Goal: Task Accomplishment & Management: Complete application form

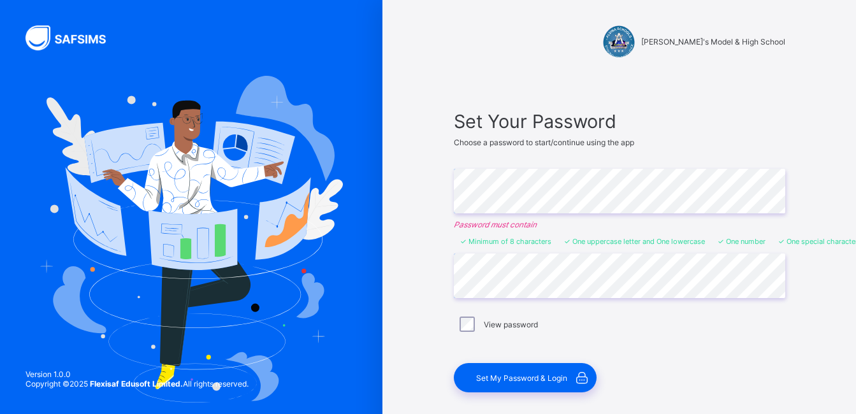
click at [527, 324] on label "View password" at bounding box center [511, 325] width 54 height 10
click at [500, 372] on div "Set My Password & Login" at bounding box center [525, 377] width 143 height 29
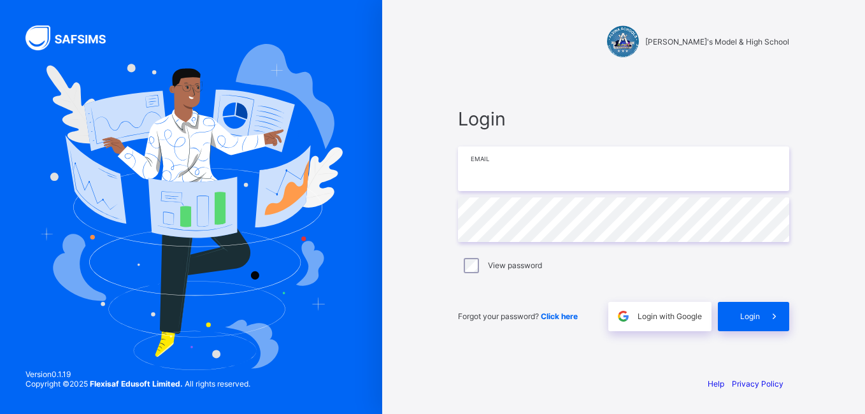
click at [579, 177] on input "email" at bounding box center [623, 169] width 331 height 45
type input "**********"
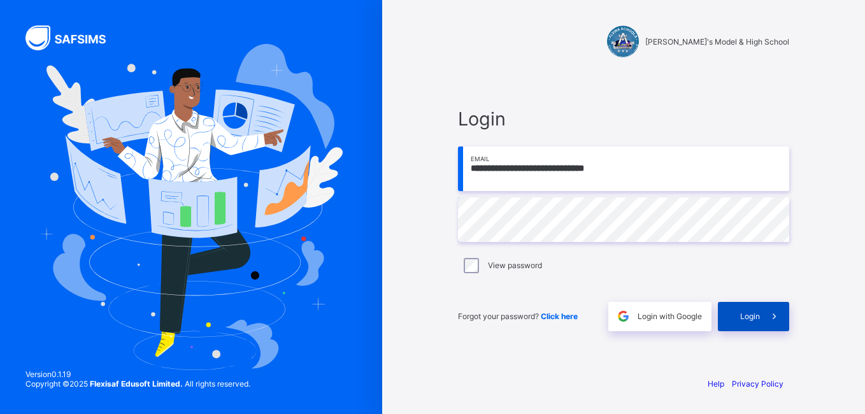
click at [747, 317] on span "Login" at bounding box center [750, 317] width 20 height 10
click at [501, 166] on input "**********" at bounding box center [623, 169] width 331 height 45
type input "**********"
click at [754, 315] on span "Login" at bounding box center [750, 317] width 20 height 10
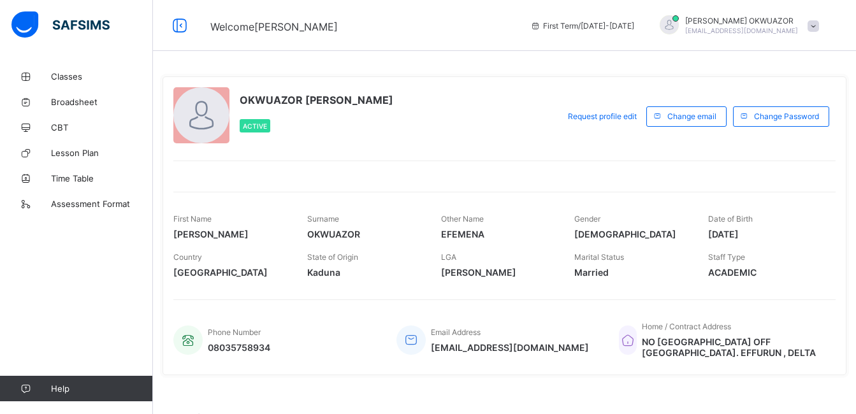
click at [519, 169] on div at bounding box center [504, 169] width 662 height 16
click at [70, 79] on span "Classes" at bounding box center [102, 76] width 102 height 10
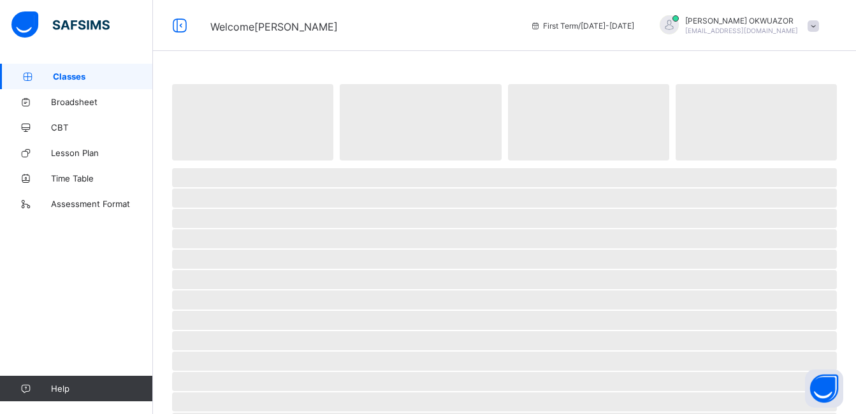
click at [70, 79] on span "Classes" at bounding box center [103, 76] width 100 height 10
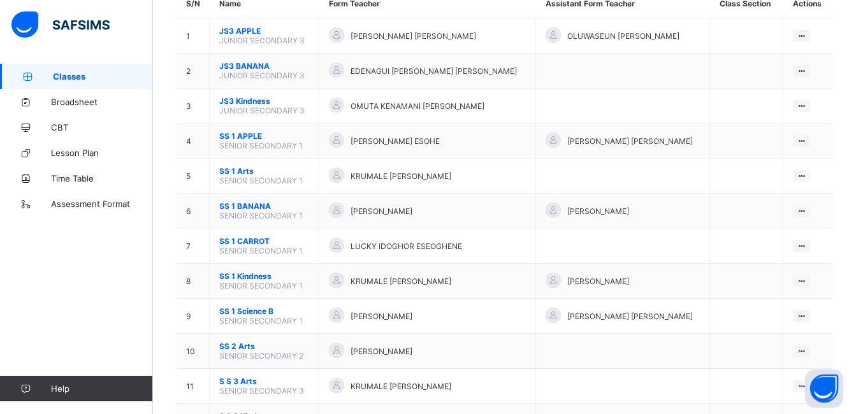
scroll to position [153, 0]
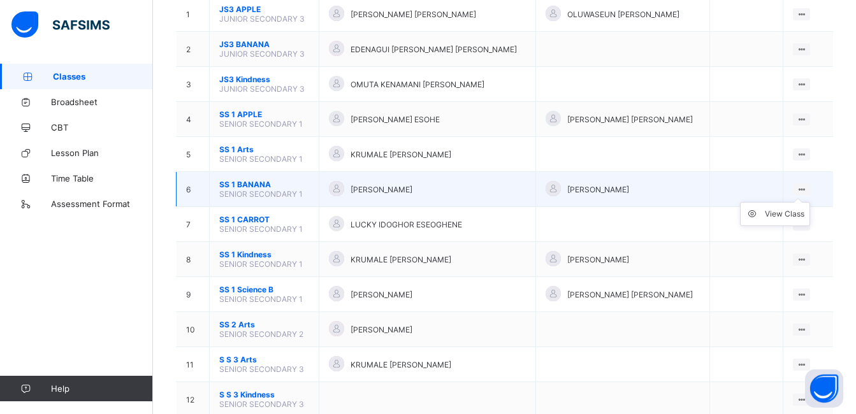
click at [810, 202] on ul "View Class" at bounding box center [775, 214] width 70 height 24
click at [787, 219] on div "View Class" at bounding box center [783, 214] width 39 height 13
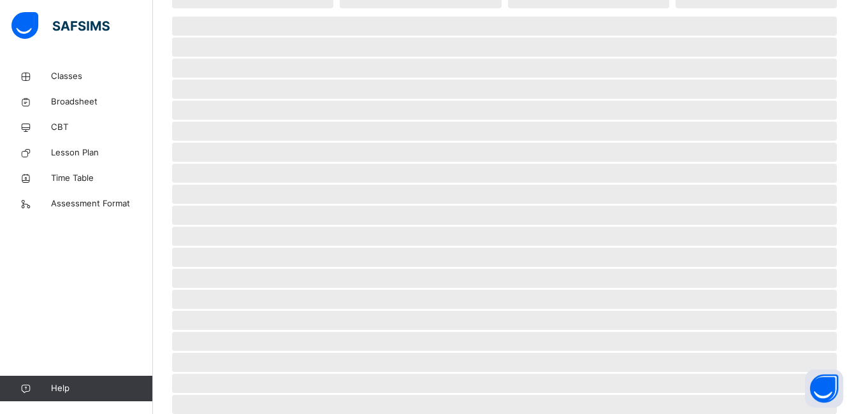
click at [787, 219] on span "‌ ‌ ‌ ‌ ‌ ‌ ‌ ‌ ‌ ‌ ‌ ‌ ‌ ‌ ‌ ‌ ‌ ‌ ‌ ‌ ‌ ‌ ‌ ‌ ‌" at bounding box center [504, 272] width 664 height 514
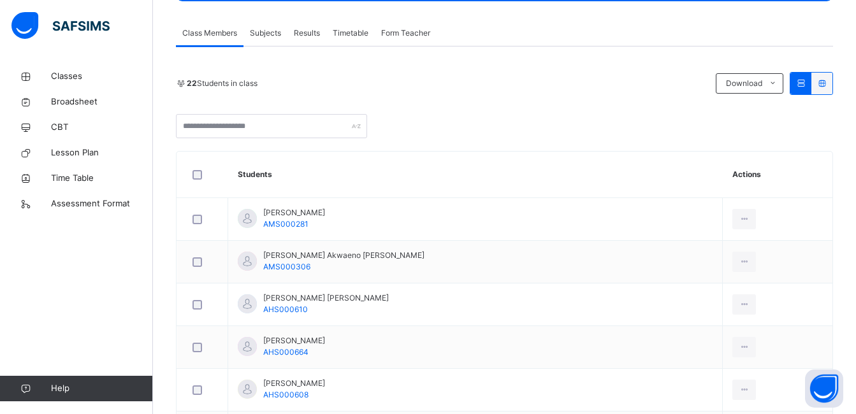
scroll to position [229, 0]
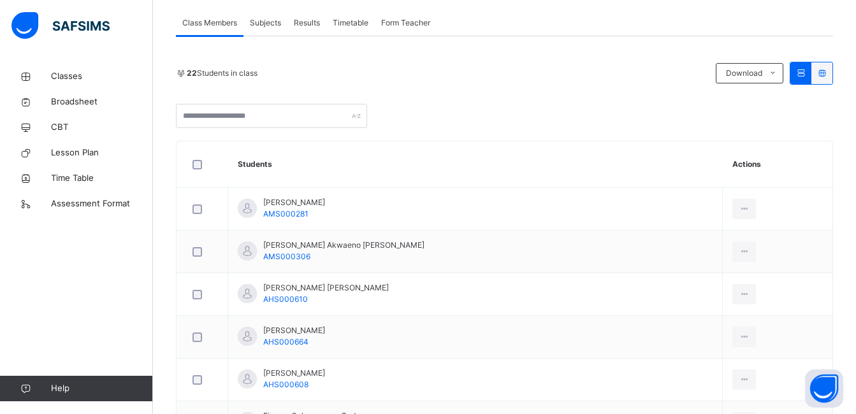
click at [264, 22] on span "Subjects" at bounding box center [265, 22] width 31 height 11
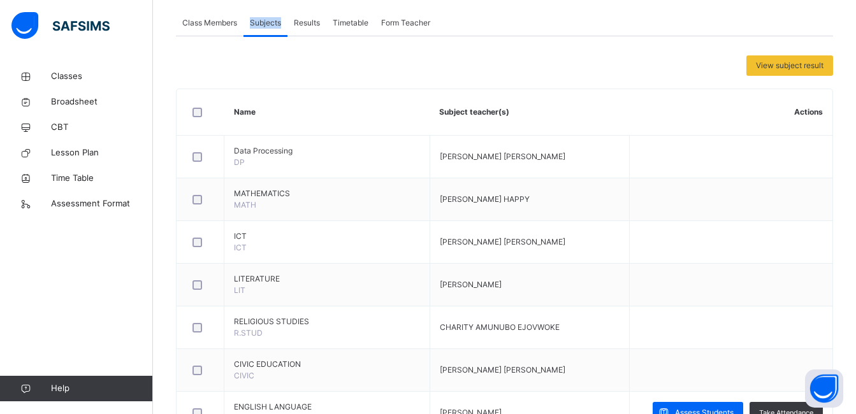
click at [264, 22] on span "Subjects" at bounding box center [265, 22] width 31 height 11
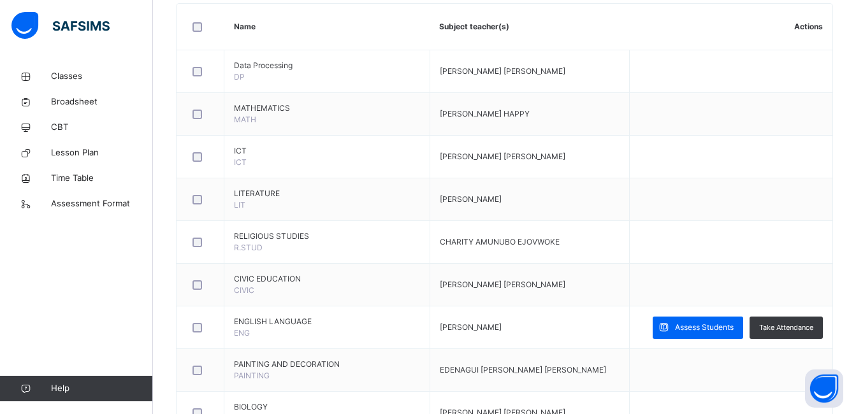
scroll to position [331, 0]
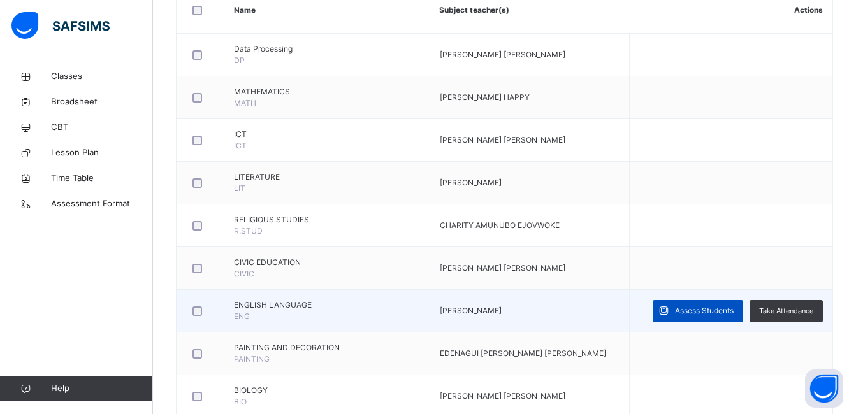
click at [705, 307] on span "Assess Students" at bounding box center [704, 310] width 59 height 11
click at [0, 0] on span "‌" at bounding box center [0, 0] width 0 height 0
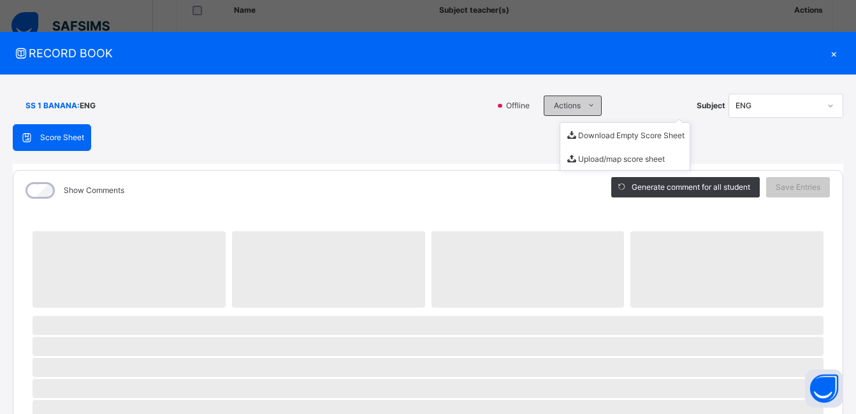
click at [586, 106] on icon at bounding box center [591, 106] width 10 height 10
click at [571, 106] on span "Actions" at bounding box center [567, 105] width 27 height 11
click at [586, 105] on icon at bounding box center [591, 106] width 10 height 10
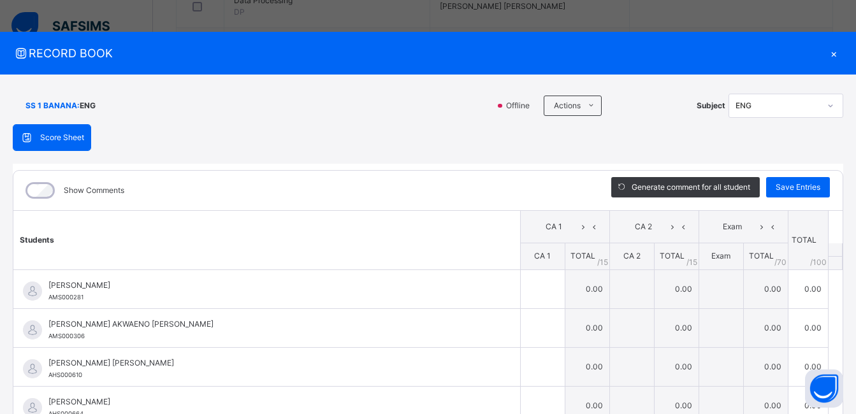
scroll to position [382, 0]
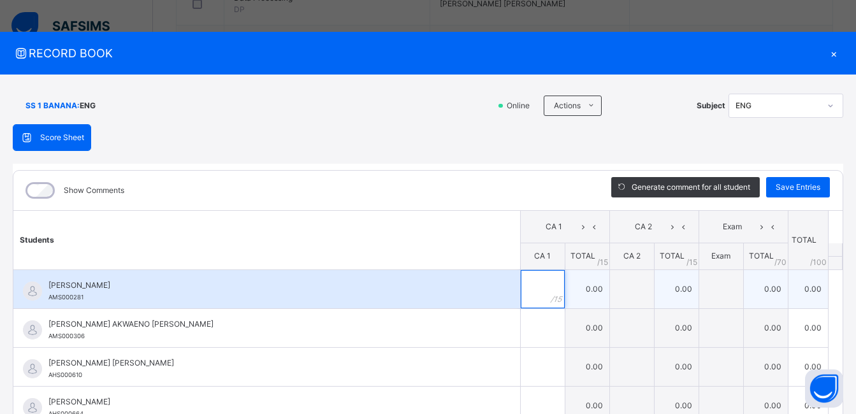
click at [520, 288] on input "text" at bounding box center [542, 289] width 44 height 38
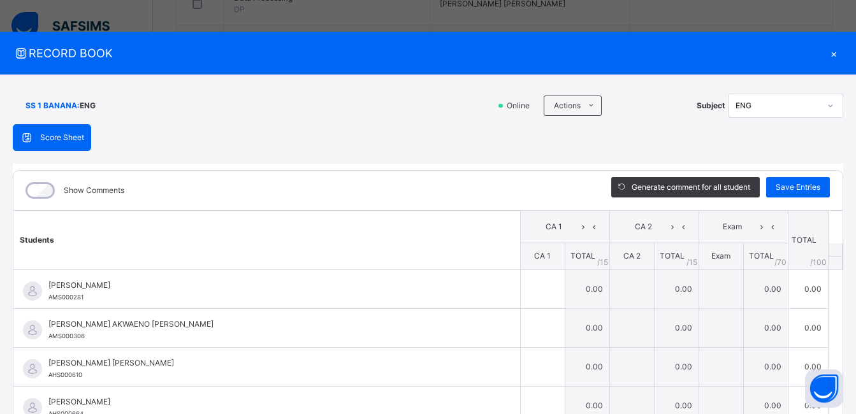
click at [445, 187] on div "Show Comments" at bounding box center [302, 190] width 578 height 39
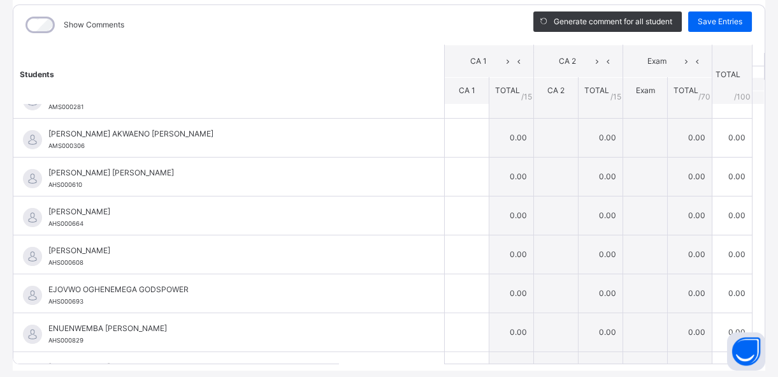
scroll to position [0, 0]
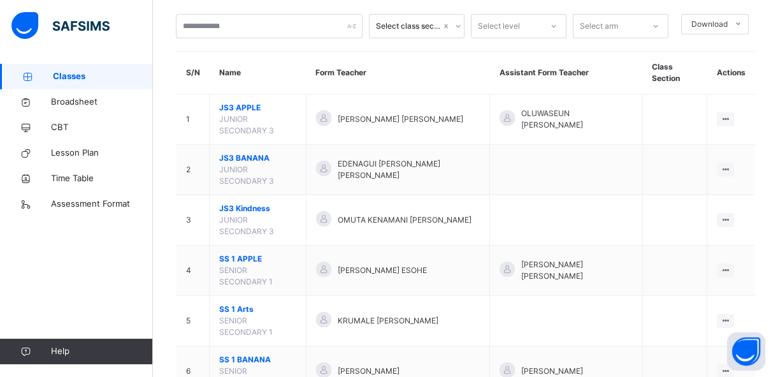
scroll to position [58, 0]
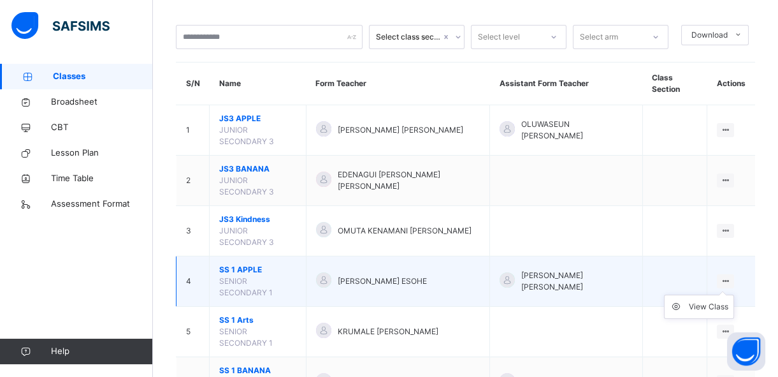
click at [731, 278] on icon at bounding box center [725, 281] width 11 height 10
click at [699, 306] on div "View Class" at bounding box center [708, 306] width 39 height 13
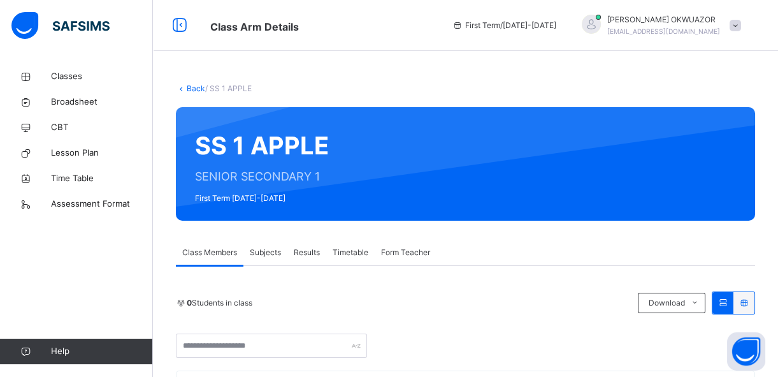
click at [273, 255] on span "Subjects" at bounding box center [265, 252] width 31 height 11
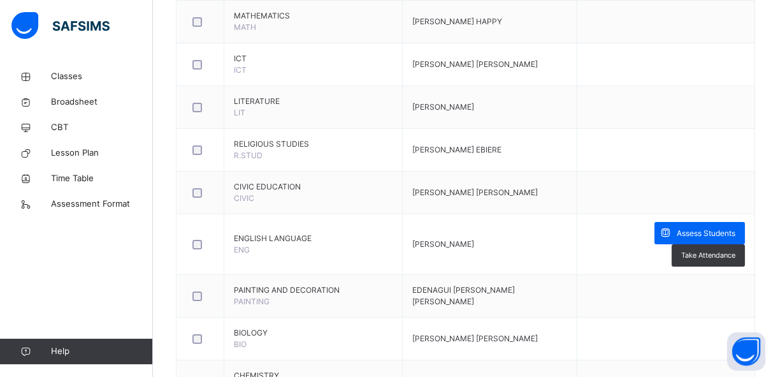
scroll to position [417, 0]
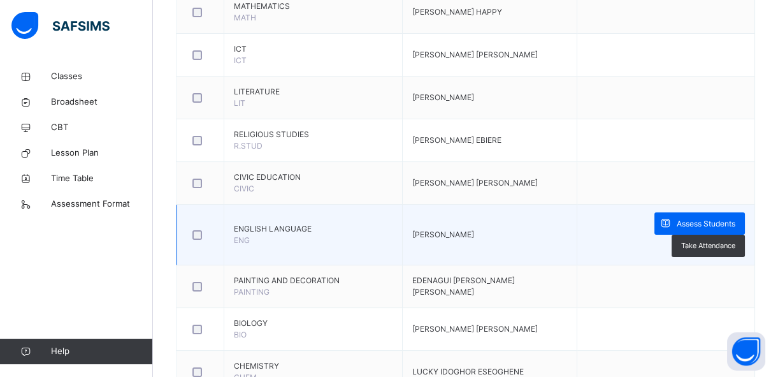
click at [486, 235] on td "[PERSON_NAME]" at bounding box center [490, 235] width 174 height 61
click at [714, 222] on span "Assess Students" at bounding box center [706, 223] width 59 height 11
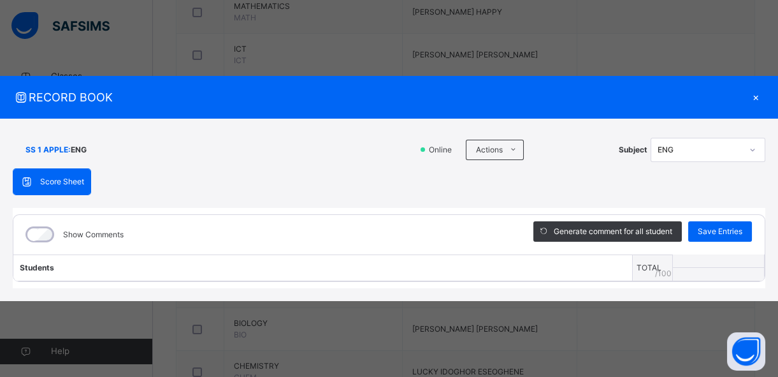
click at [542, 292] on div "SS 1 APPLE : ENG Online Actions Download Empty Score Sheet Upload/map score she…" at bounding box center [389, 209] width 778 height 183
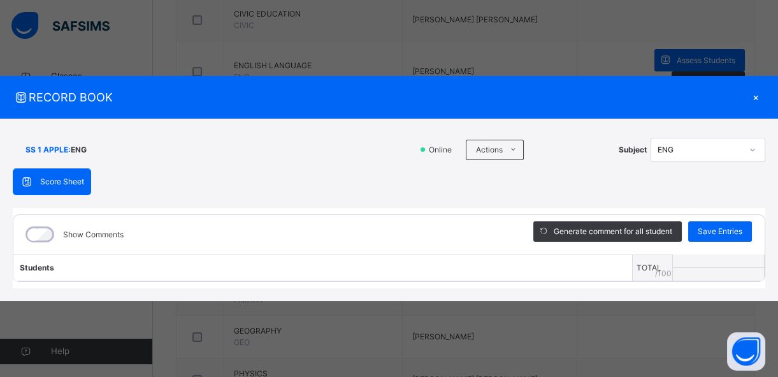
scroll to position [602, 0]
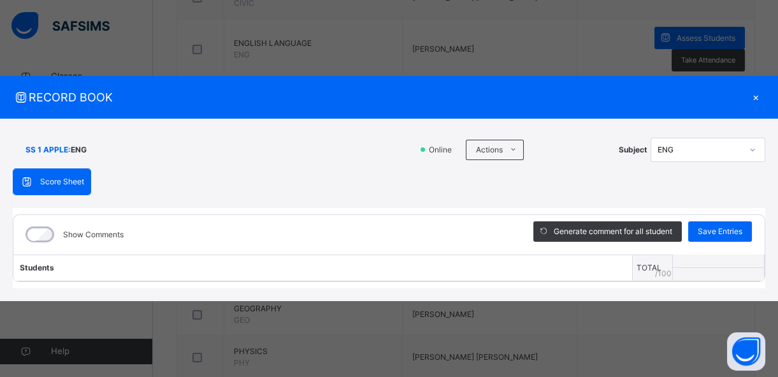
click at [756, 94] on div "×" at bounding box center [755, 97] width 19 height 17
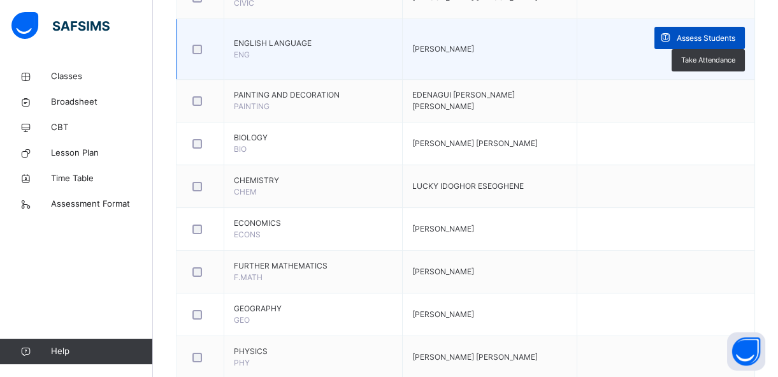
click at [717, 32] on span "Assess Students" at bounding box center [706, 37] width 59 height 11
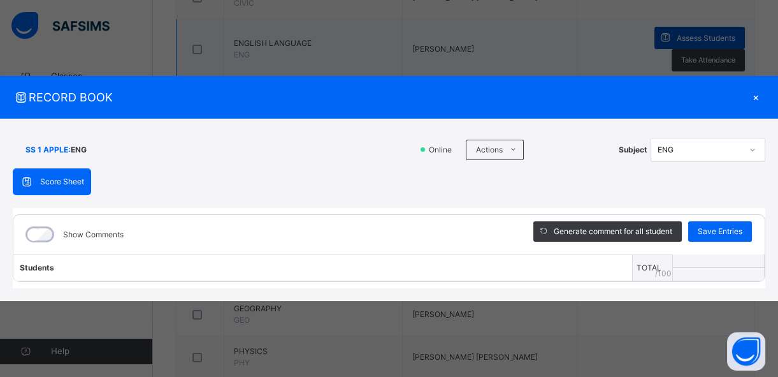
click at [717, 31] on div "RECORD BOOK × SS 1 APPLE : ENG Online Actions Download Empty Score Sheet Upload…" at bounding box center [389, 188] width 778 height 377
click at [753, 97] on div "×" at bounding box center [755, 97] width 19 height 17
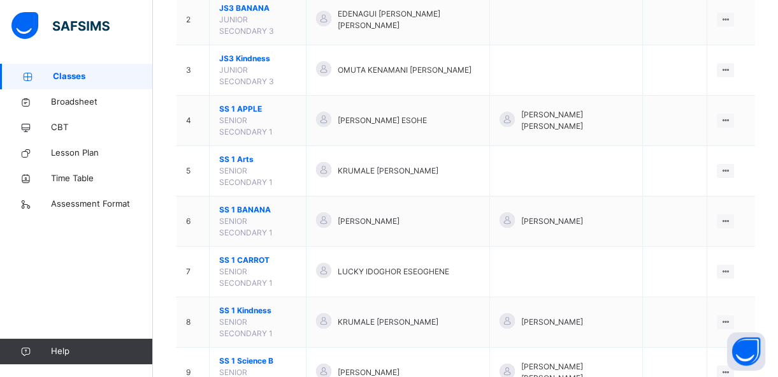
scroll to position [231, 0]
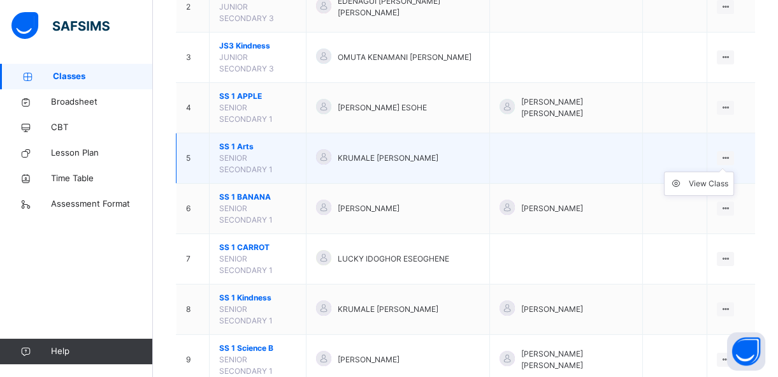
click at [731, 154] on icon at bounding box center [725, 158] width 11 height 10
click at [702, 183] on div "View Class" at bounding box center [708, 183] width 39 height 13
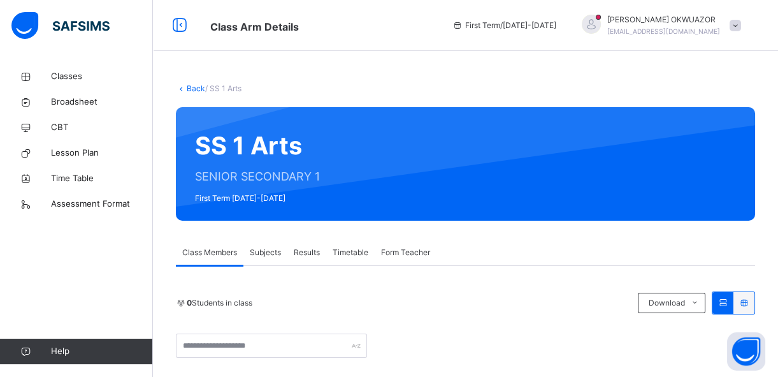
click at [273, 251] on span "Subjects" at bounding box center [265, 252] width 31 height 11
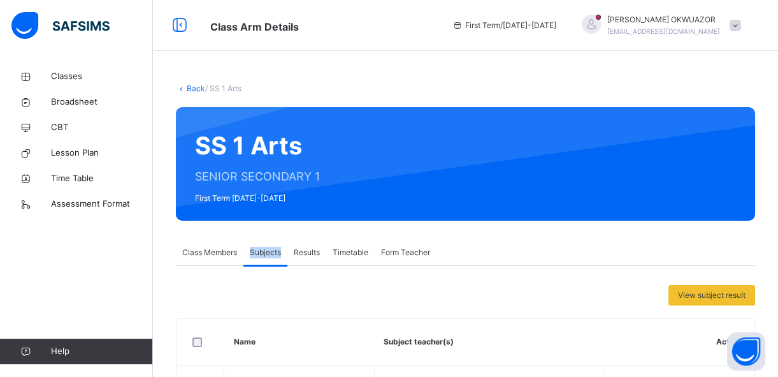
click at [273, 251] on span "Subjects" at bounding box center [265, 252] width 31 height 11
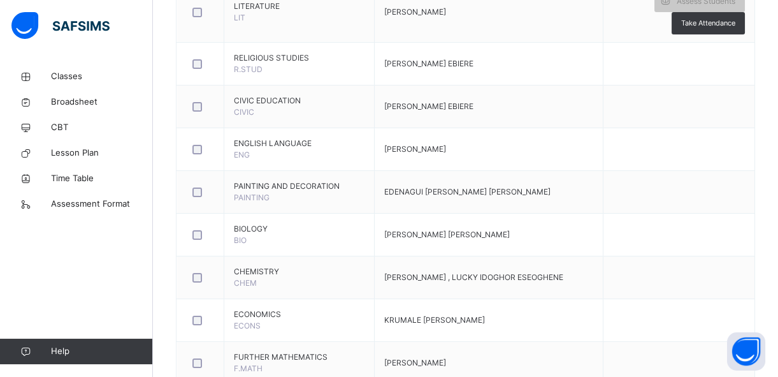
scroll to position [510, 0]
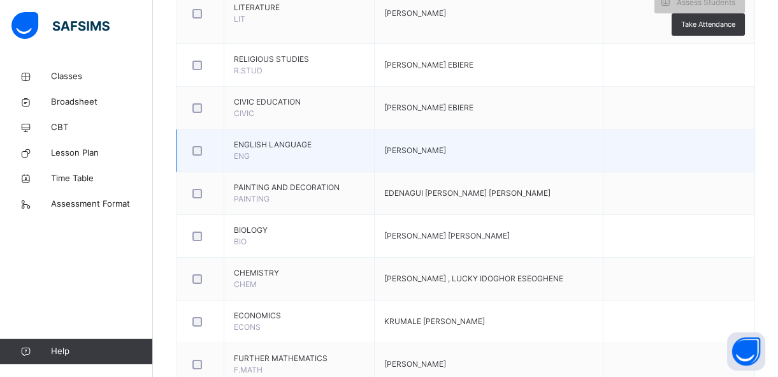
click at [608, 159] on td at bounding box center [679, 150] width 152 height 43
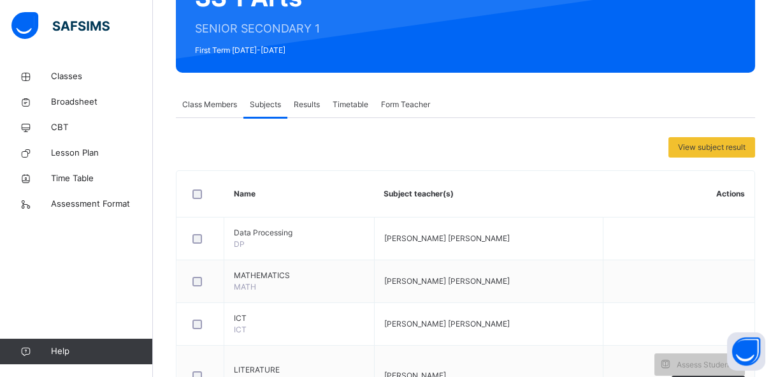
scroll to position [139, 0]
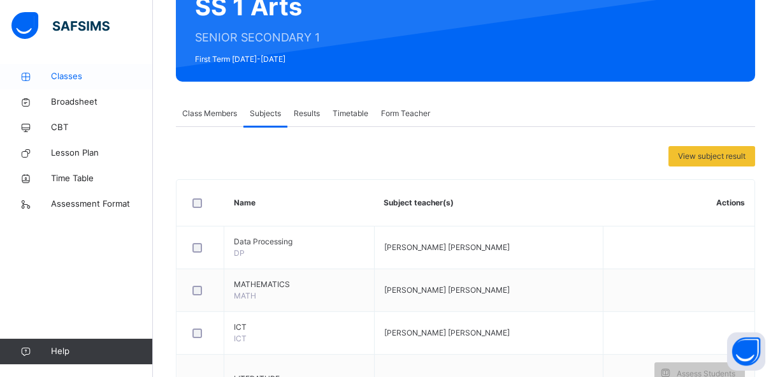
click at [71, 70] on span "Classes" at bounding box center [102, 76] width 102 height 13
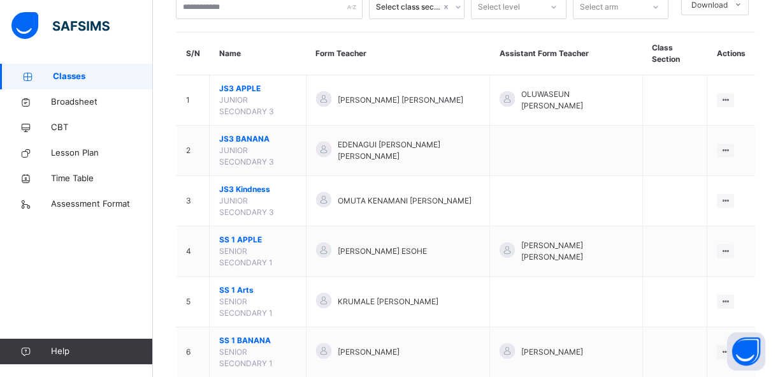
scroll to position [92, 0]
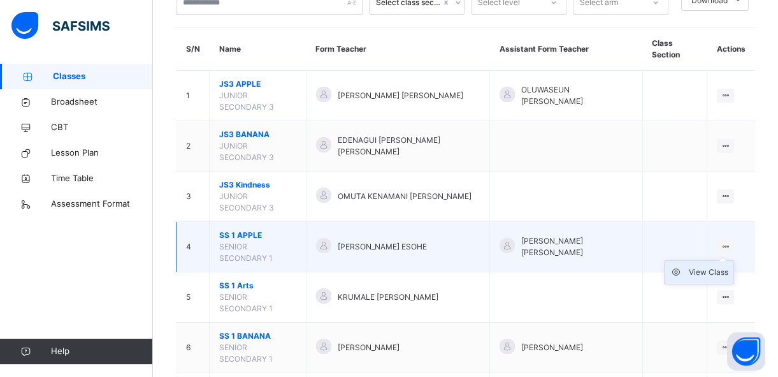
click at [710, 270] on div "View Class" at bounding box center [708, 272] width 39 height 13
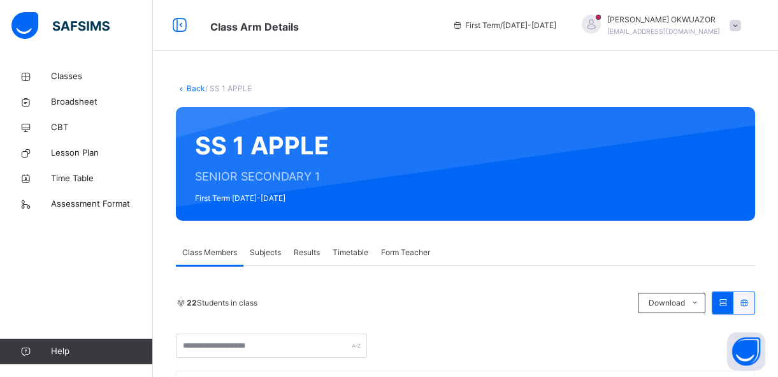
click at [273, 254] on span "Subjects" at bounding box center [265, 252] width 31 height 11
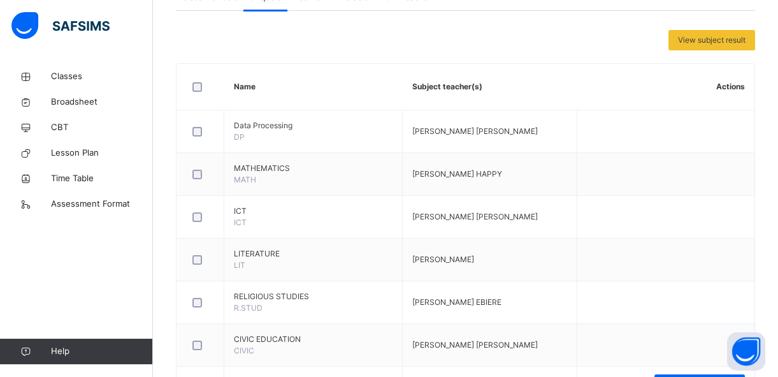
scroll to position [278, 0]
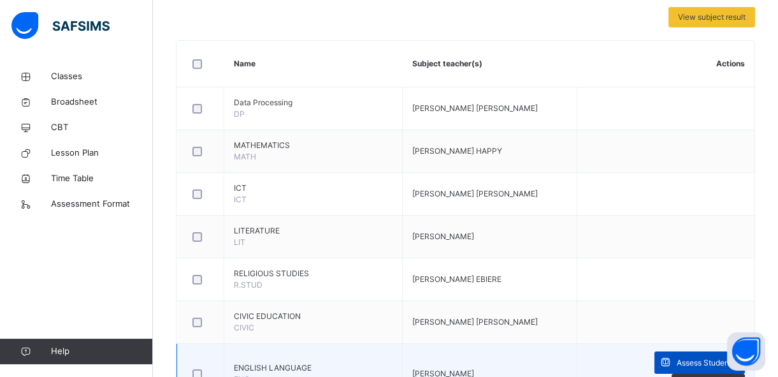
click at [693, 361] on span "Assess Students" at bounding box center [706, 362] width 59 height 11
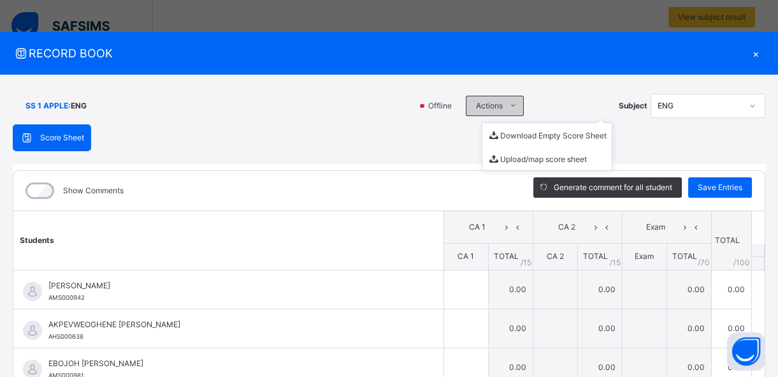
click at [508, 104] on icon at bounding box center [513, 106] width 10 height 10
click at [496, 109] on span "Actions" at bounding box center [489, 105] width 27 height 11
click at [509, 105] on icon at bounding box center [513, 106] width 10 height 10
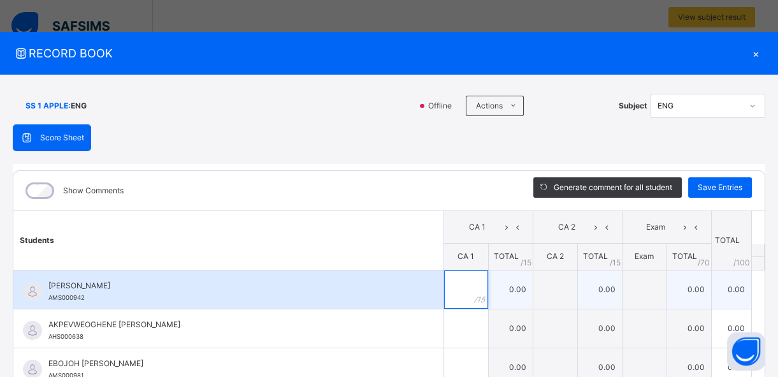
click at [444, 283] on input "text" at bounding box center [466, 289] width 44 height 38
click at [444, 288] on input "text" at bounding box center [466, 289] width 44 height 38
click at [454, 289] on input "text" at bounding box center [466, 289] width 44 height 38
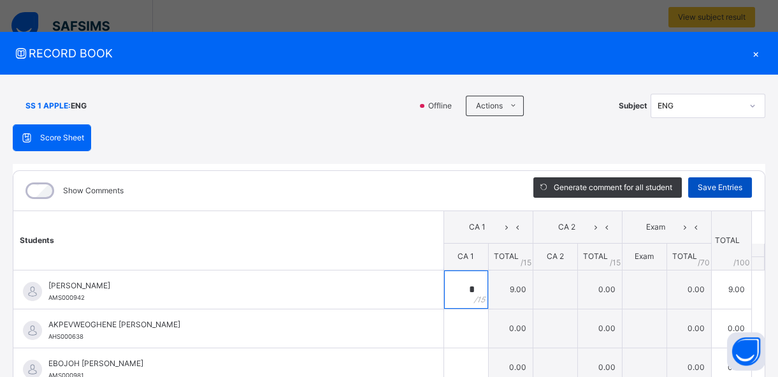
type input "*"
click at [720, 185] on span "Save Entries" at bounding box center [720, 187] width 45 height 11
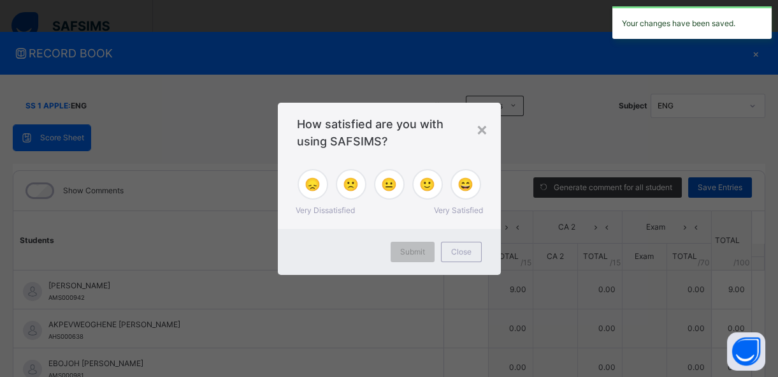
type input "*"
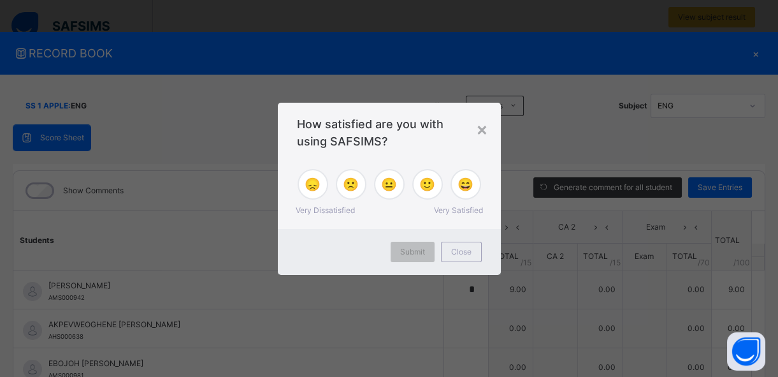
click at [459, 211] on span "Very Satisfied" at bounding box center [458, 210] width 49 height 11
click at [423, 185] on span "🙂" at bounding box center [427, 184] width 16 height 19
click at [424, 246] on span "Submit" at bounding box center [412, 251] width 25 height 11
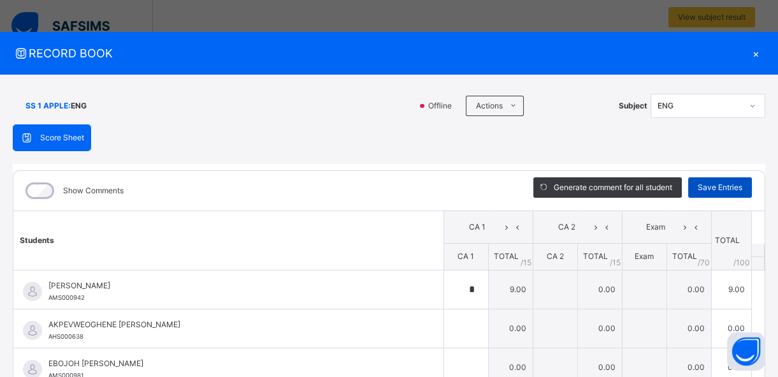
click at [701, 189] on span "Save Entries" at bounding box center [720, 187] width 45 height 11
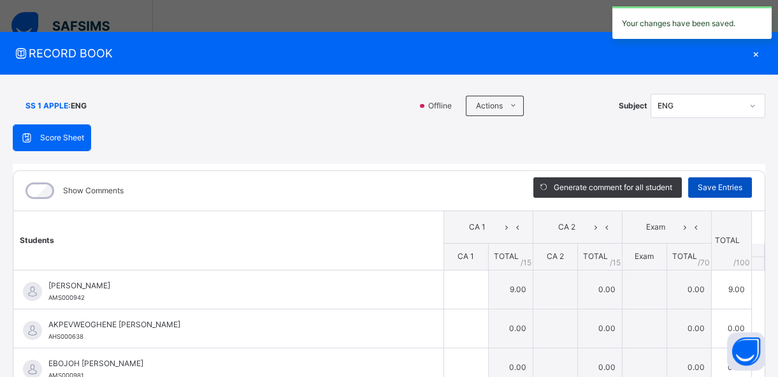
type input "*"
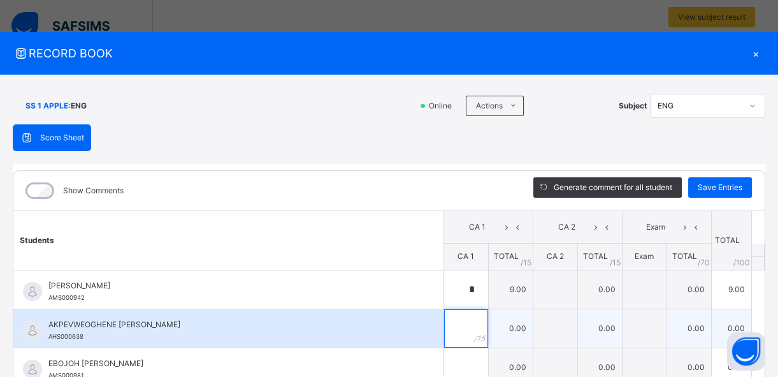
click at [452, 329] on input "text" at bounding box center [466, 328] width 44 height 38
click at [452, 322] on input "text" at bounding box center [466, 328] width 44 height 38
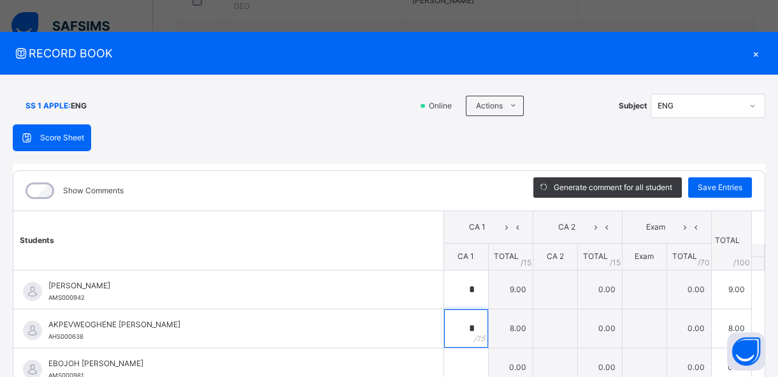
scroll to position [940, 0]
type input "*"
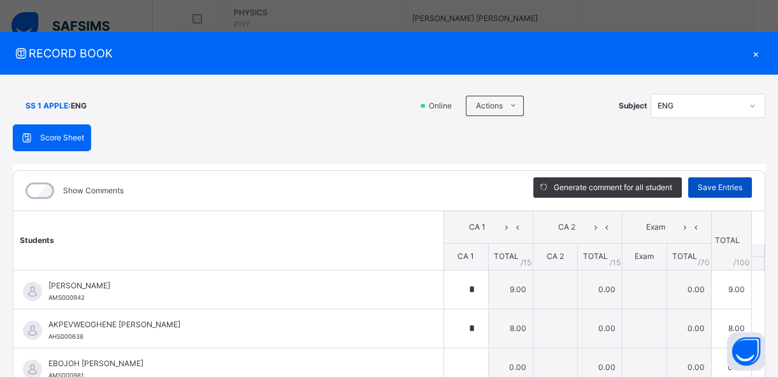
click at [709, 182] on span "Save Entries" at bounding box center [720, 187] width 45 height 11
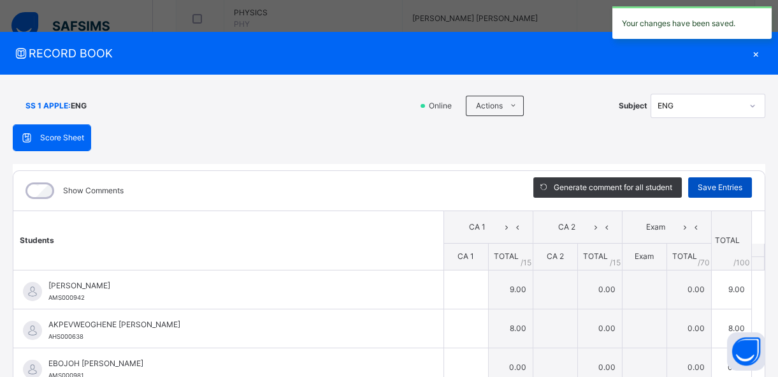
type input "*"
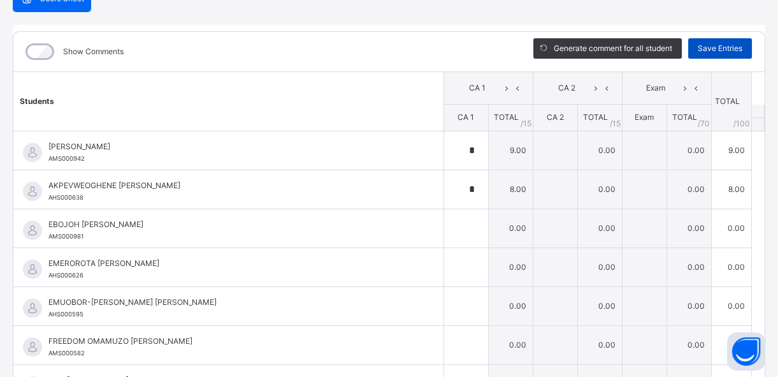
scroll to position [162, 0]
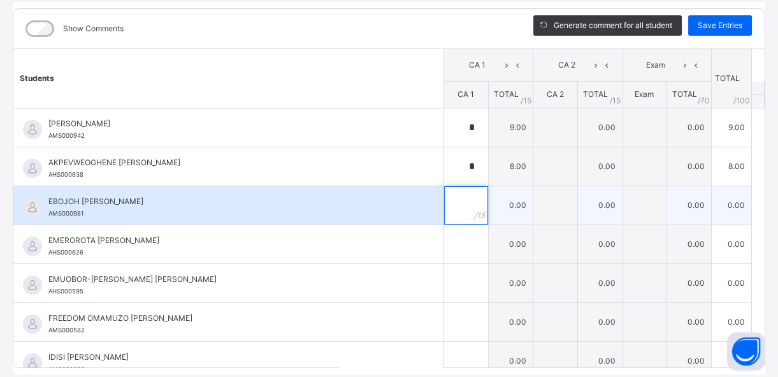
click at [447, 206] on input "text" at bounding box center [466, 205] width 44 height 38
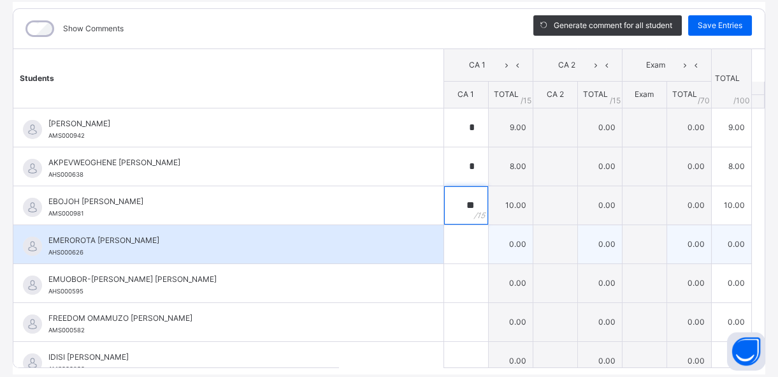
type input "**"
click at [446, 246] on input "text" at bounding box center [466, 244] width 44 height 38
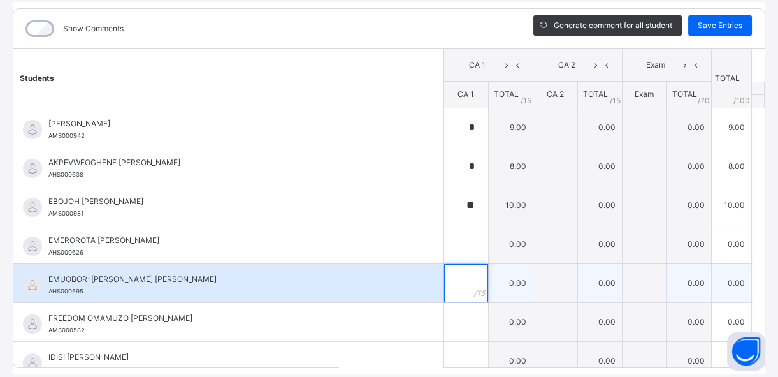
click at [448, 280] on input "text" at bounding box center [466, 283] width 44 height 38
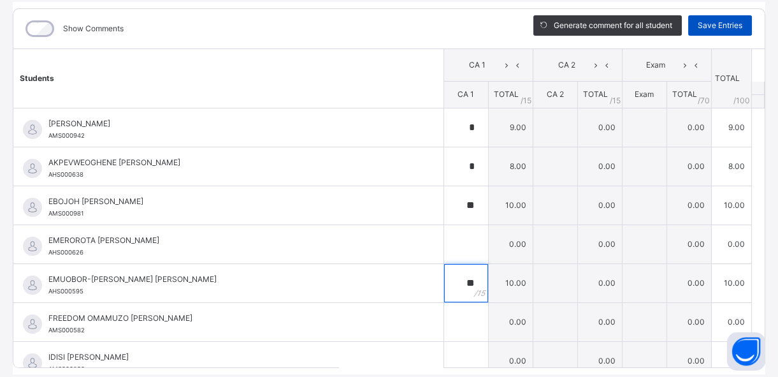
type input "**"
click at [713, 17] on div "Save Entries" at bounding box center [720, 25] width 64 height 20
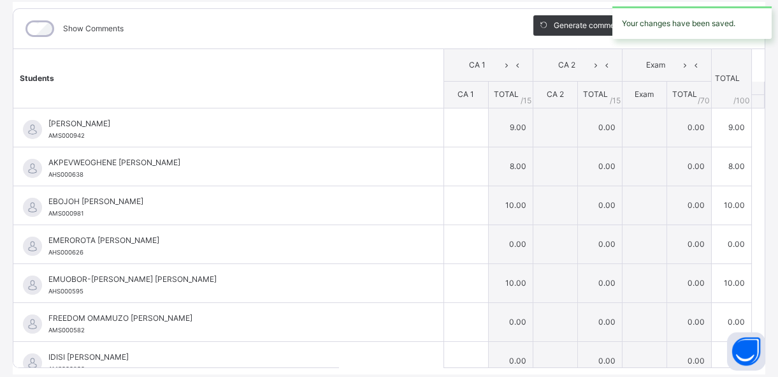
type input "*"
type input "**"
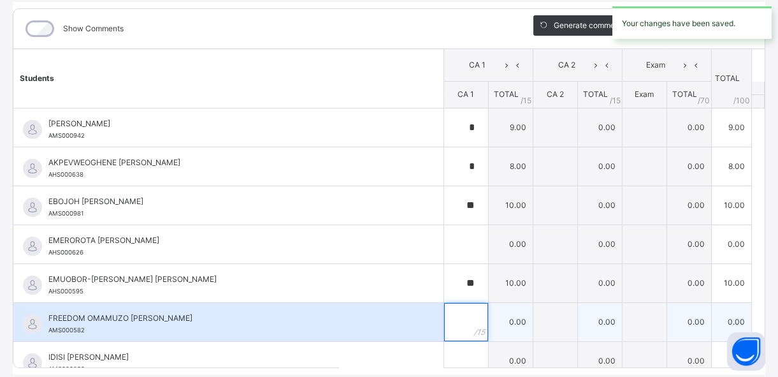
click at [446, 317] on input "text" at bounding box center [466, 322] width 44 height 38
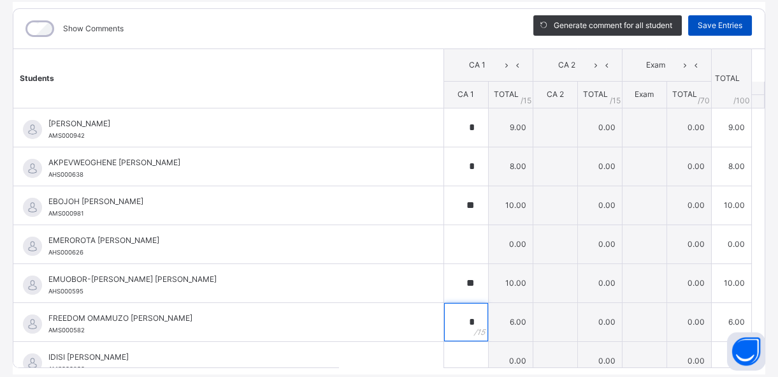
type input "*"
click at [724, 24] on span "Save Entries" at bounding box center [720, 25] width 45 height 11
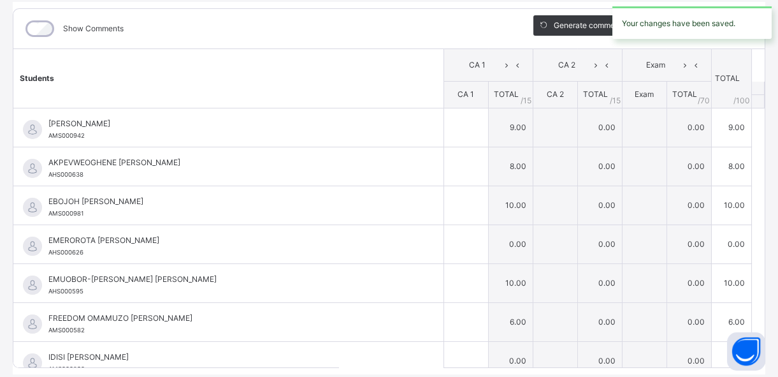
type input "*"
type input "**"
type input "*"
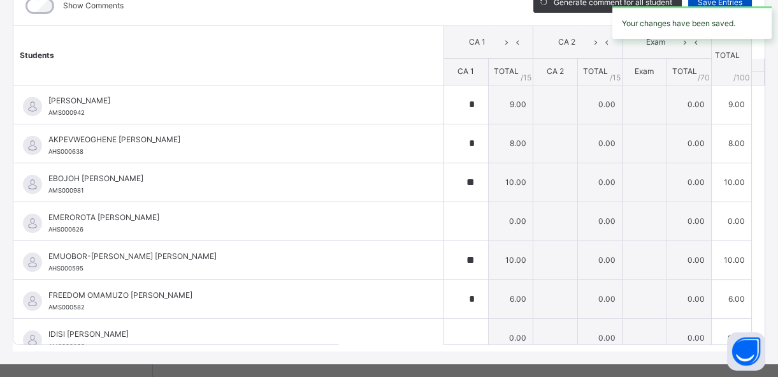
scroll to position [204, 0]
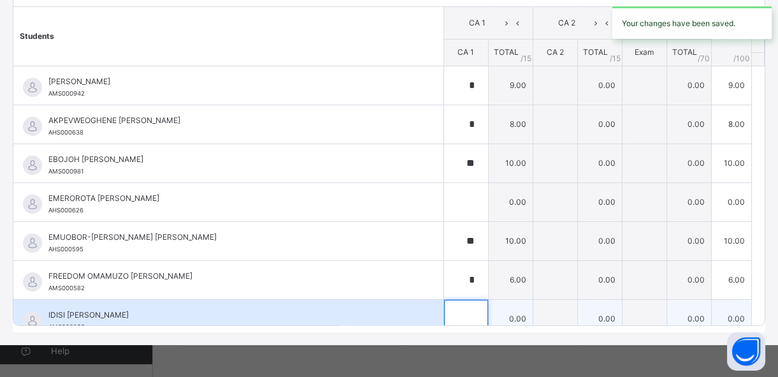
click at [457, 299] on div at bounding box center [466, 318] width 44 height 38
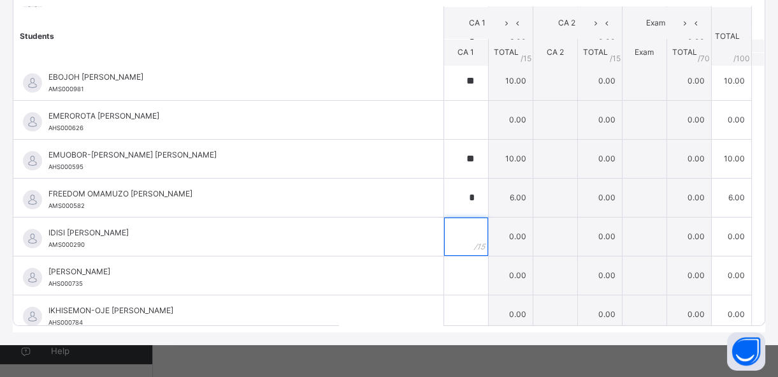
scroll to position [92, 0]
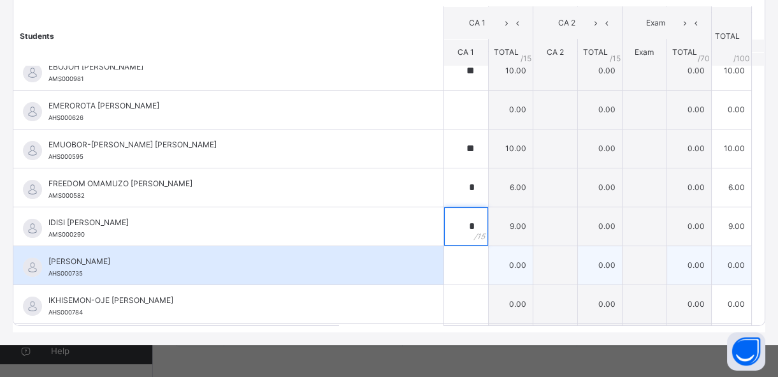
type input "*"
click at [452, 259] on input "text" at bounding box center [466, 265] width 44 height 38
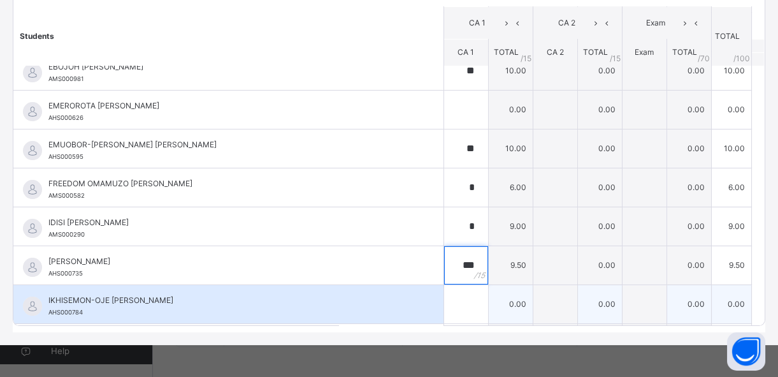
type input "***"
click at [452, 308] on input "text" at bounding box center [466, 304] width 44 height 38
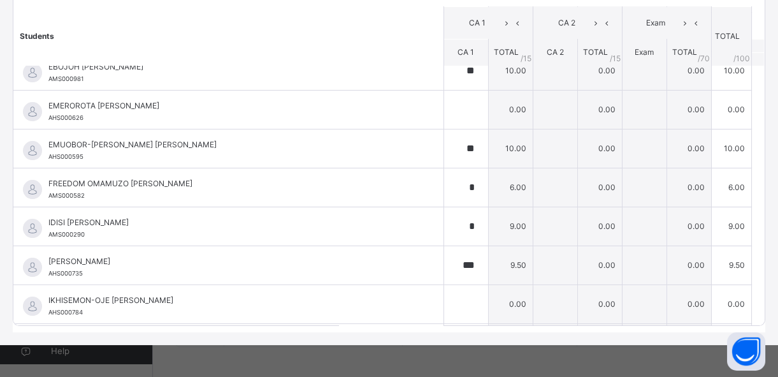
click at [329, 33] on th "Students" at bounding box center [228, 35] width 430 height 59
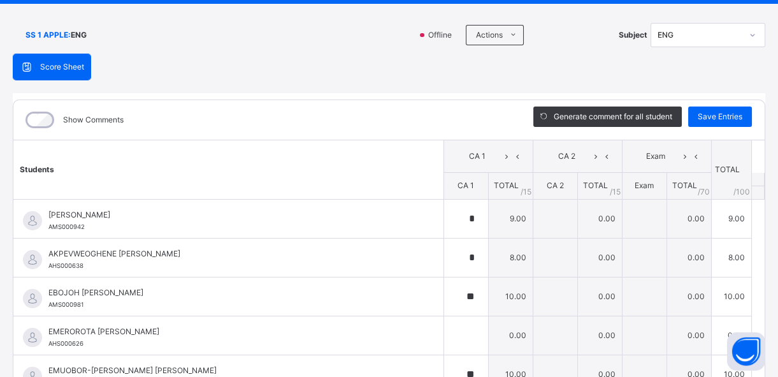
scroll to position [64, 0]
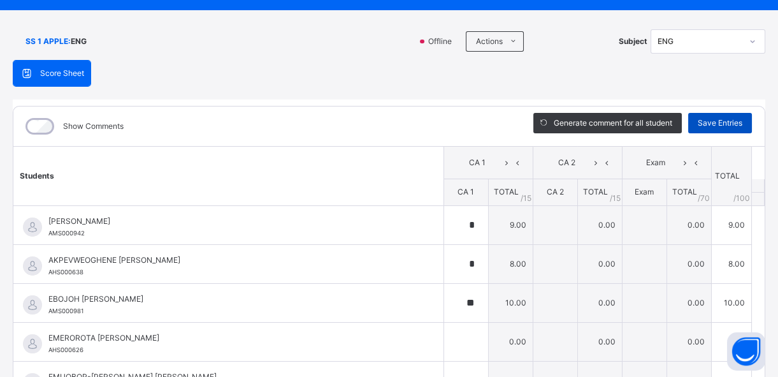
click at [707, 118] on span "Save Entries" at bounding box center [720, 122] width 45 height 11
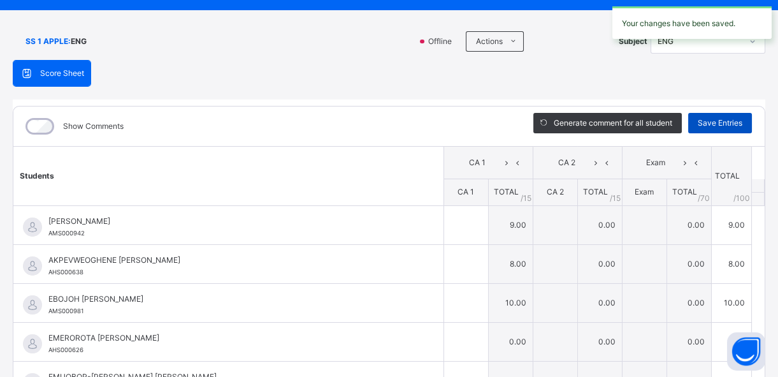
type input "*"
type input "**"
type input "*"
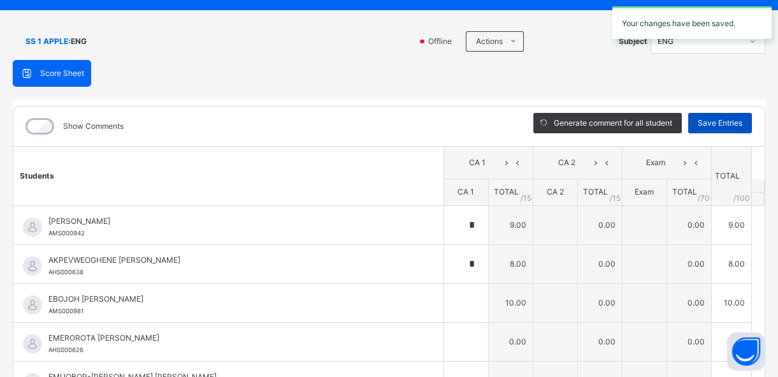
type input "*"
type input "***"
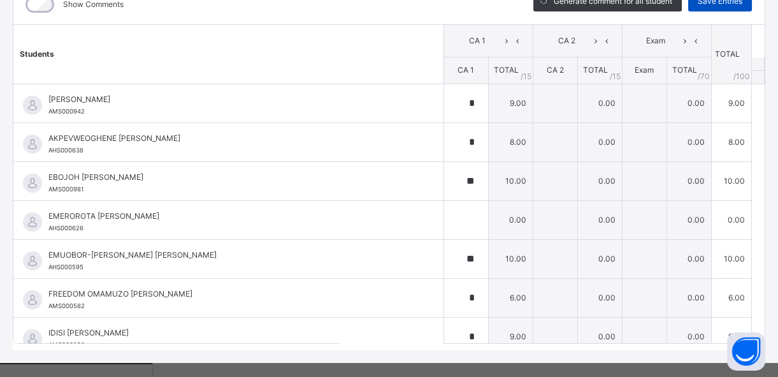
scroll to position [204, 0]
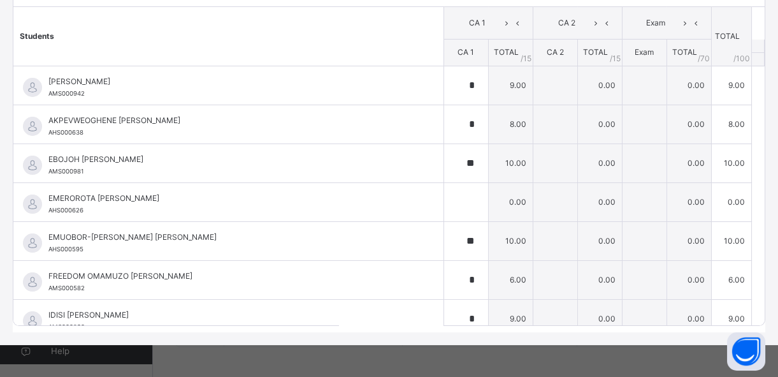
click at [303, 43] on th "Students" at bounding box center [228, 36] width 430 height 59
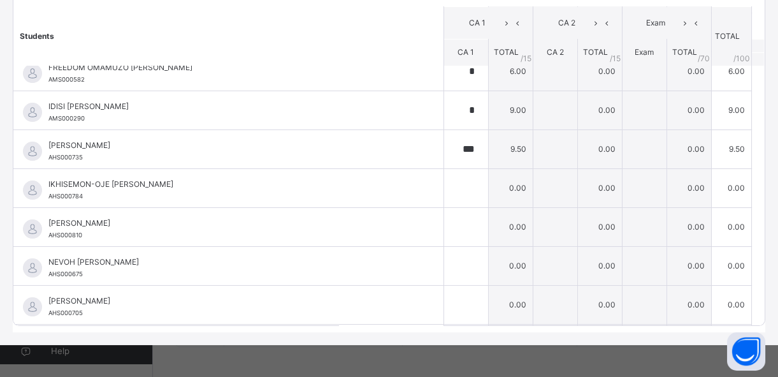
scroll to position [231, 0]
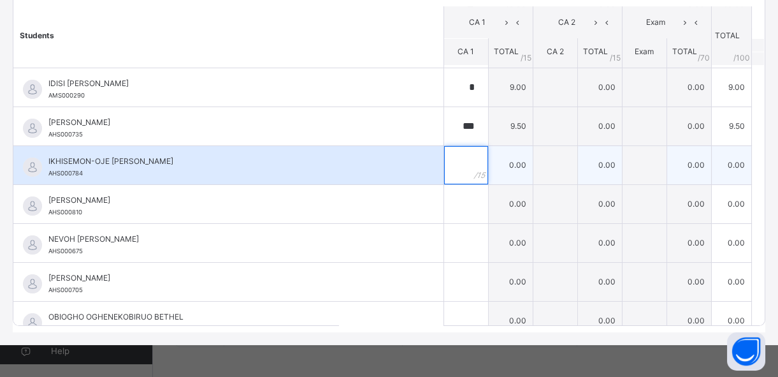
click at [461, 167] on div at bounding box center [466, 165] width 44 height 38
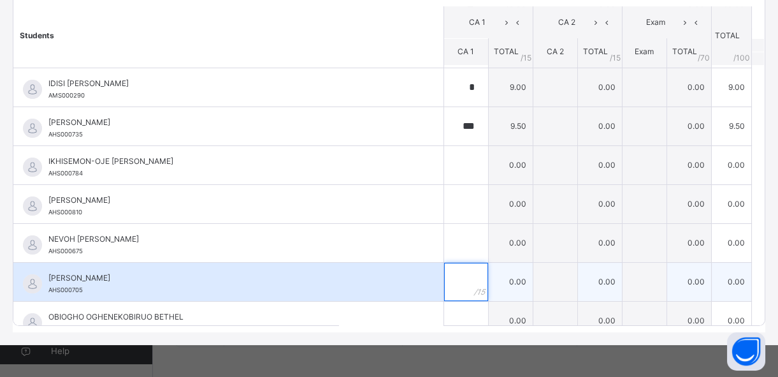
click at [451, 274] on input "text" at bounding box center [466, 281] width 44 height 38
click at [444, 287] on input "*" at bounding box center [466, 281] width 44 height 38
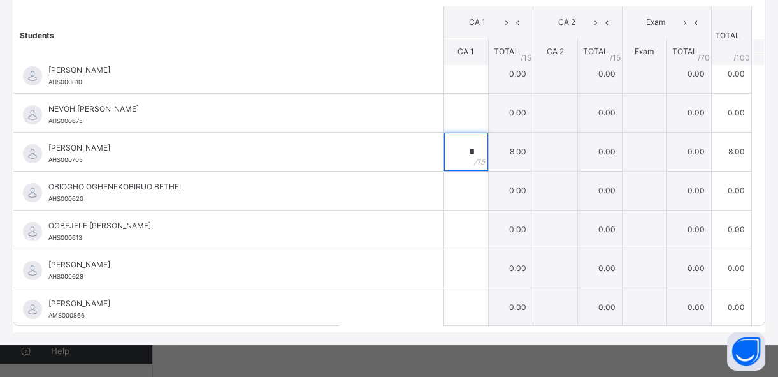
scroll to position [370, 0]
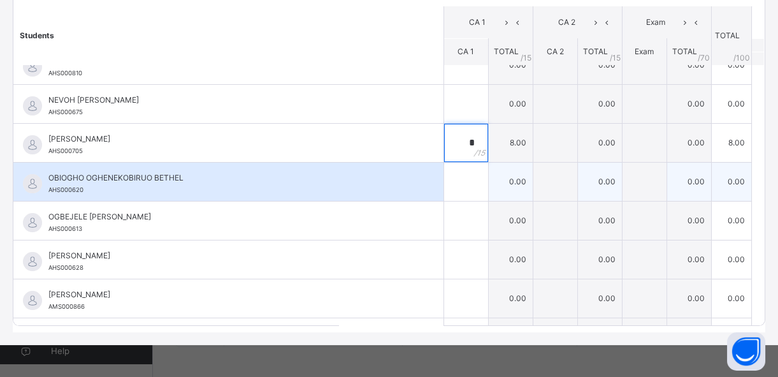
type input "*"
click at [457, 178] on div at bounding box center [466, 181] width 44 height 38
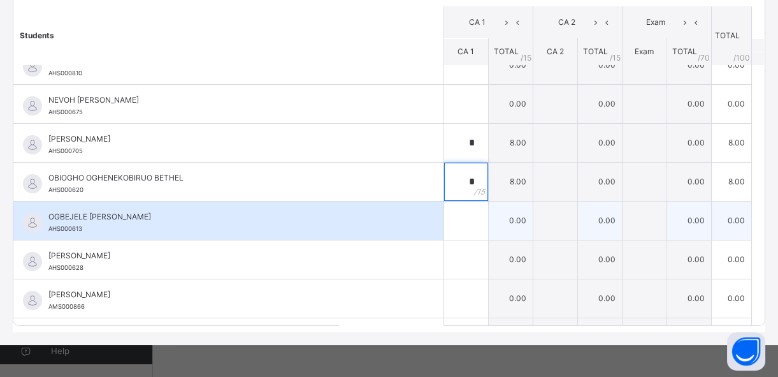
type input "*"
click at [454, 213] on input "text" at bounding box center [466, 220] width 44 height 38
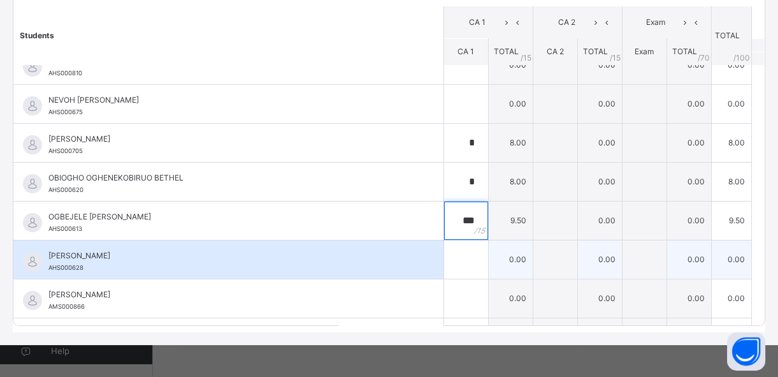
type input "***"
click at [452, 257] on input "text" at bounding box center [466, 259] width 44 height 38
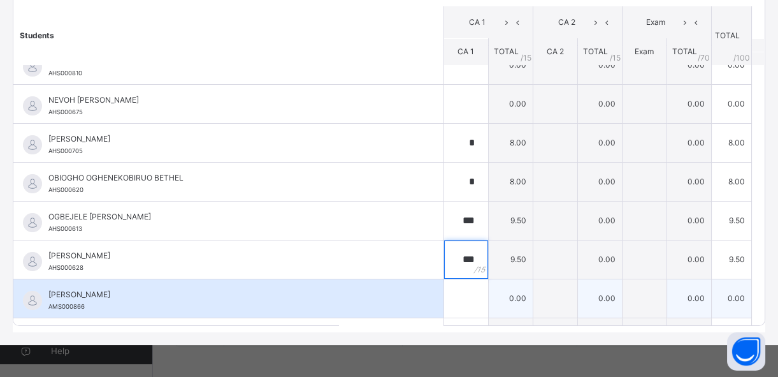
type input "***"
click at [449, 299] on input "text" at bounding box center [466, 298] width 44 height 38
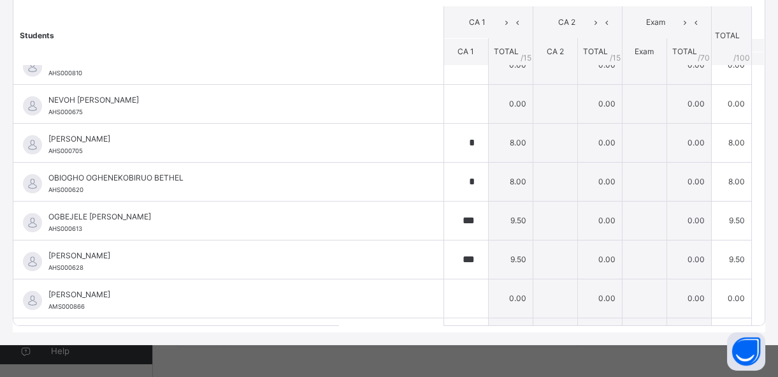
click at [352, 45] on th "Students" at bounding box center [228, 35] width 430 height 59
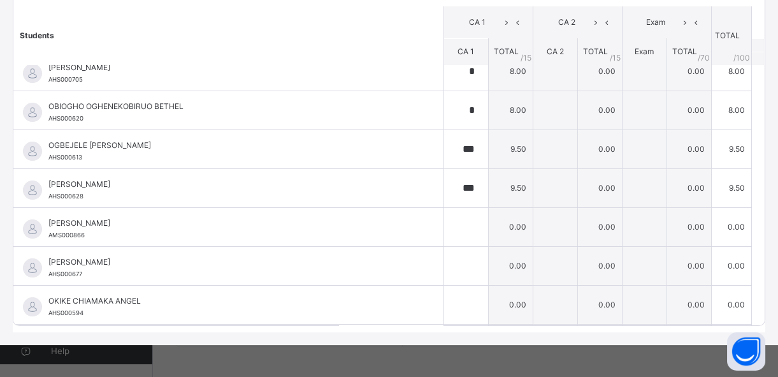
scroll to position [463, 0]
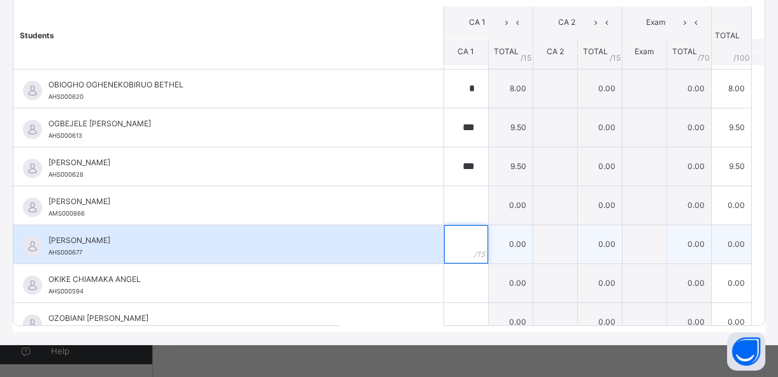
click at [451, 241] on input "text" at bounding box center [466, 244] width 44 height 38
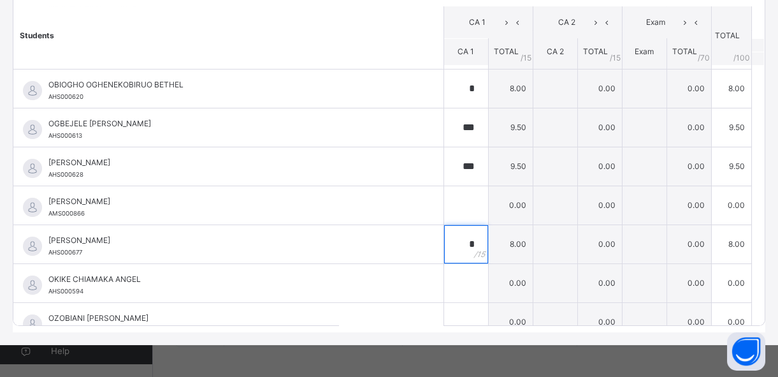
type input "*"
click at [366, 29] on th "Students" at bounding box center [228, 35] width 430 height 59
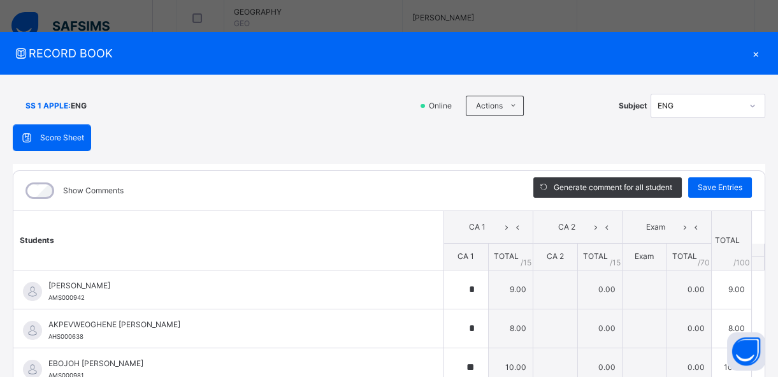
scroll to position [847, 0]
click at [715, 185] on span "Save Entries" at bounding box center [720, 187] width 45 height 11
type input "*"
type input "**"
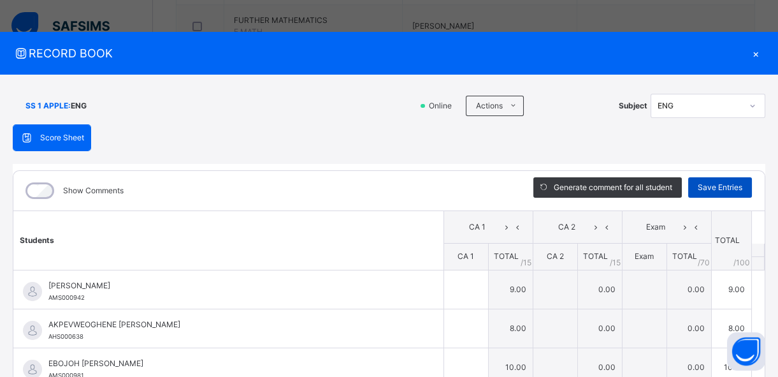
type input "**"
type input "*"
type input "***"
type input "*"
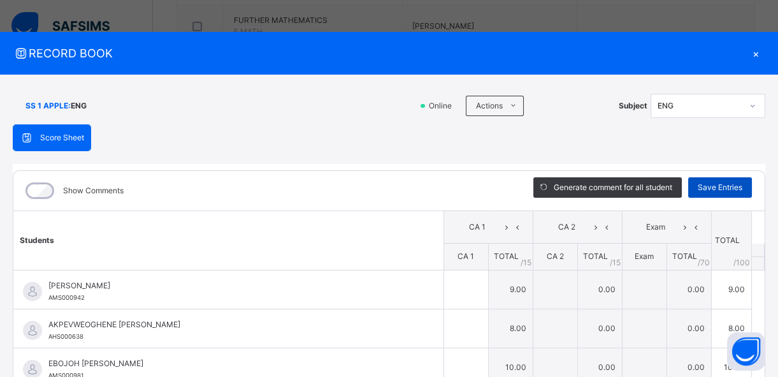
type input "*"
type input "***"
type input "*"
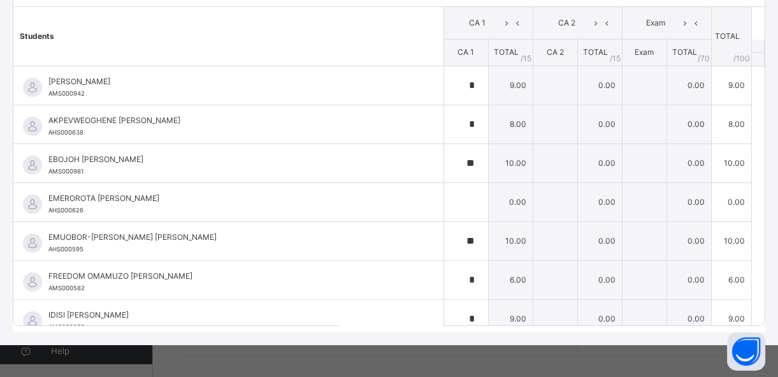
scroll to position [940, 0]
click at [280, 47] on th "Students" at bounding box center [228, 36] width 430 height 59
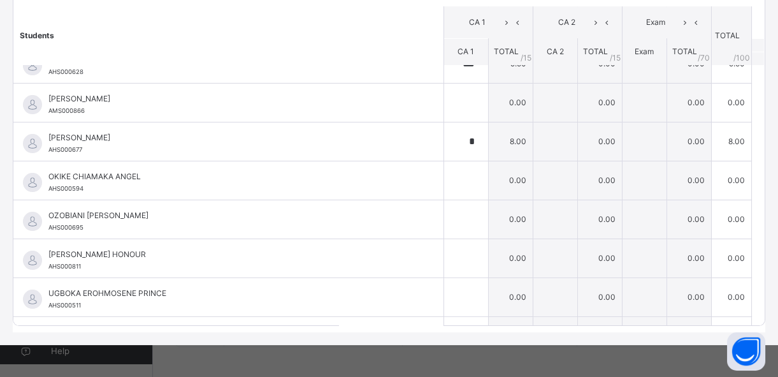
scroll to position [594, 0]
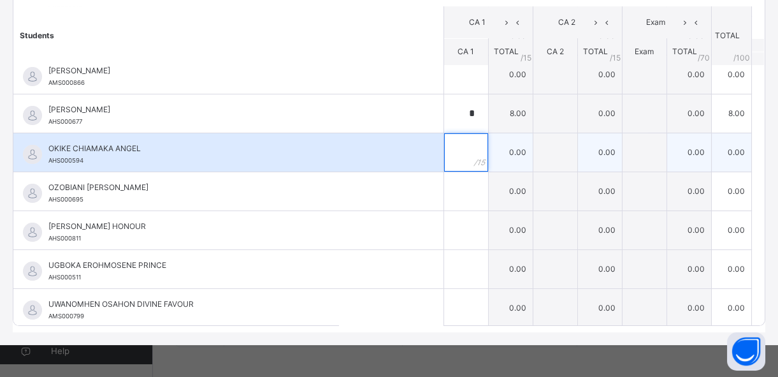
click at [460, 143] on div at bounding box center [466, 152] width 44 height 38
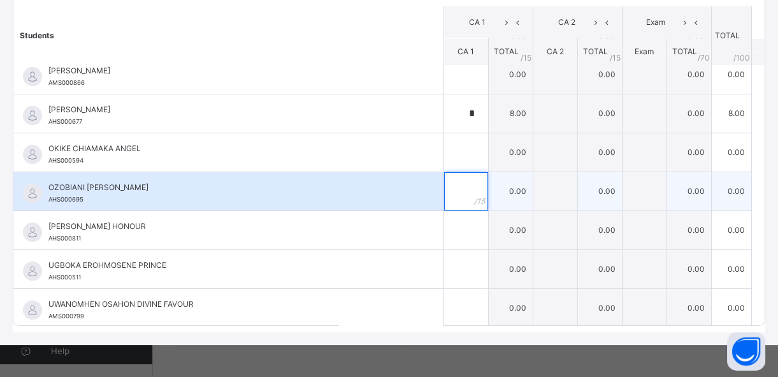
click at [454, 189] on input "text" at bounding box center [466, 191] width 44 height 38
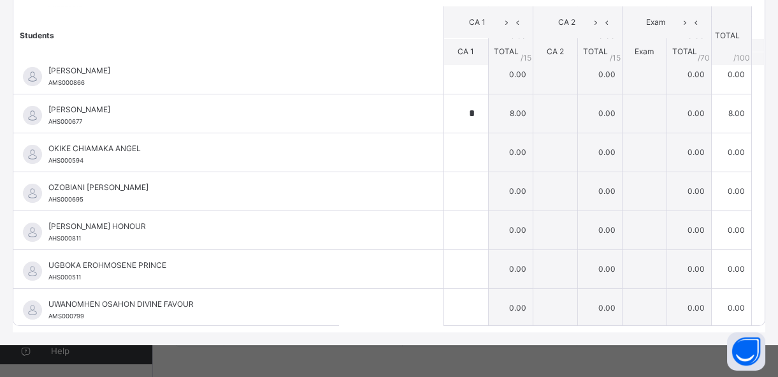
click at [377, 34] on th "Students" at bounding box center [228, 35] width 430 height 59
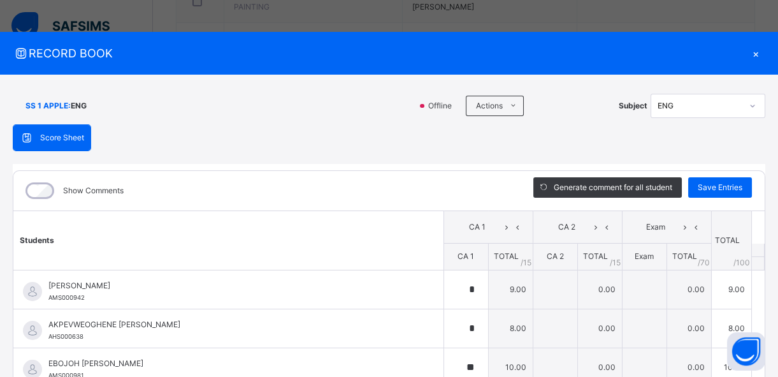
scroll to position [686, 0]
click at [710, 188] on span "Save Entries" at bounding box center [720, 187] width 45 height 11
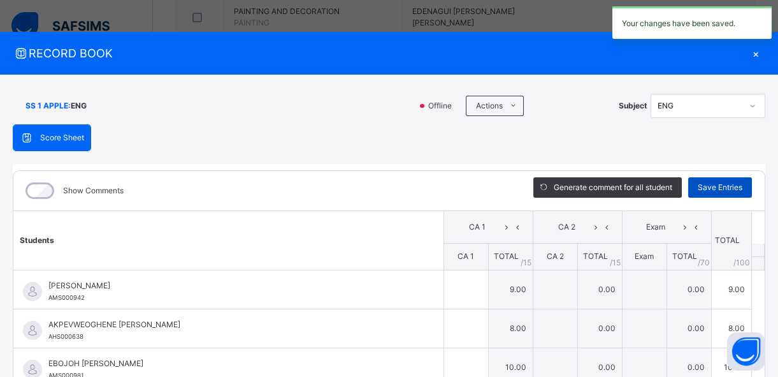
type input "*"
type input "**"
type input "*"
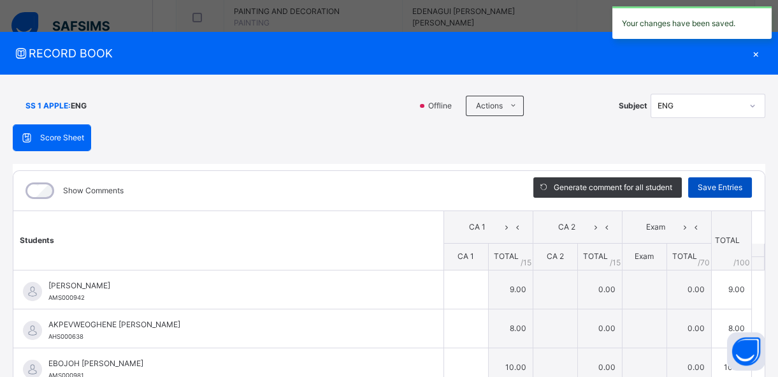
type input "*"
type input "***"
type input "*"
type input "***"
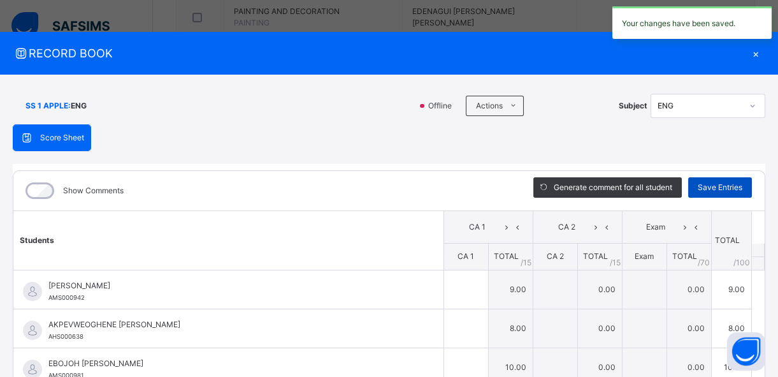
type input "***"
type input "*"
